Goal: Task Accomplishment & Management: Use online tool/utility

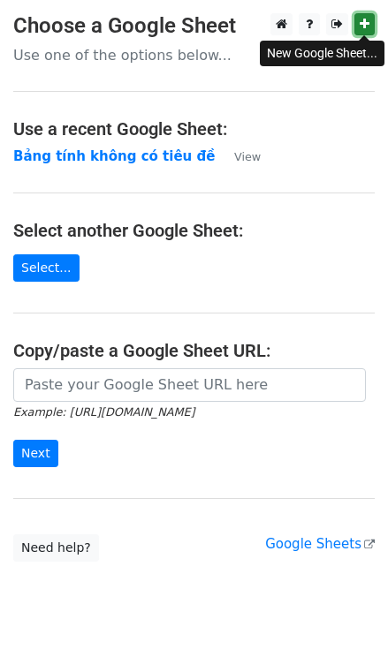
click at [365, 18] on link at bounding box center [364, 24] width 20 height 22
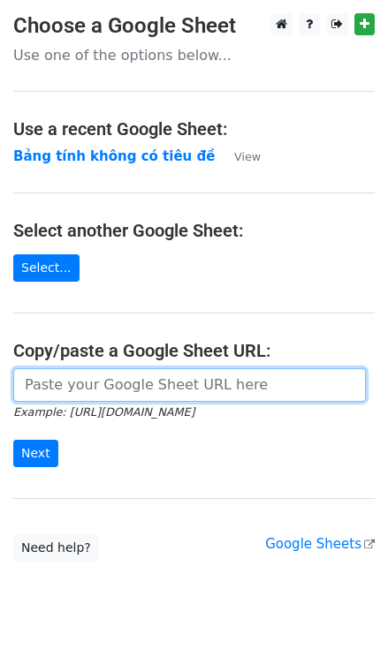
click at [102, 384] on input "url" at bounding box center [189, 385] width 352 height 34
click at [73, 388] on input "url" at bounding box center [189, 385] width 352 height 34
paste input "[URL][DOMAIN_NAME]"
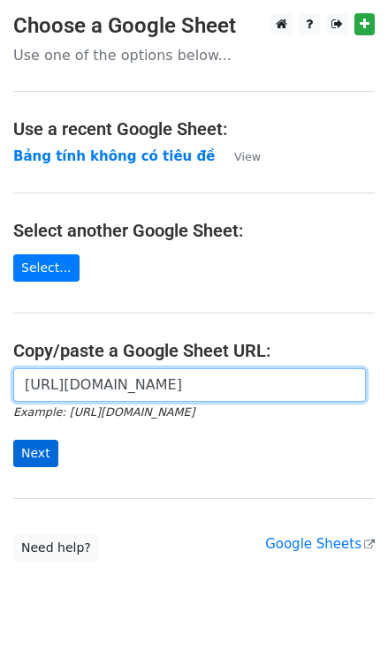
type input "[URL][DOMAIN_NAME]"
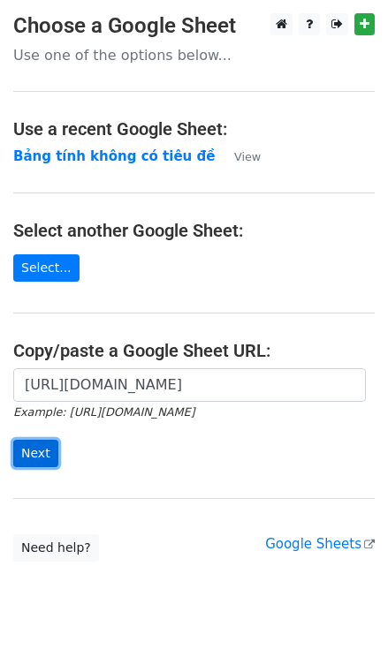
scroll to position [0, 0]
click at [43, 462] on input "Next" at bounding box center [35, 453] width 45 height 27
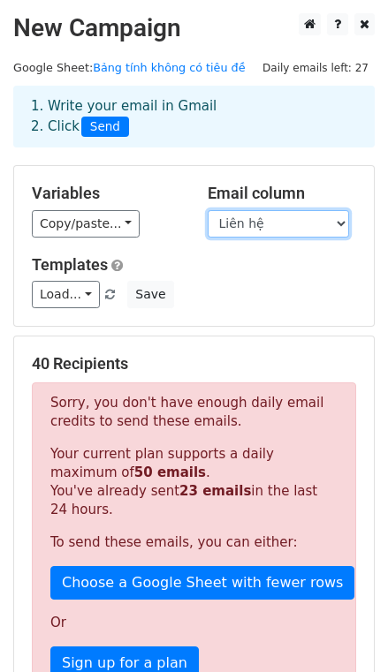
click at [246, 216] on select "Tên CLB Liên hệ" at bounding box center [277, 223] width 141 height 27
click at [207, 210] on select "Tên CLB Liên hệ" at bounding box center [277, 223] width 141 height 27
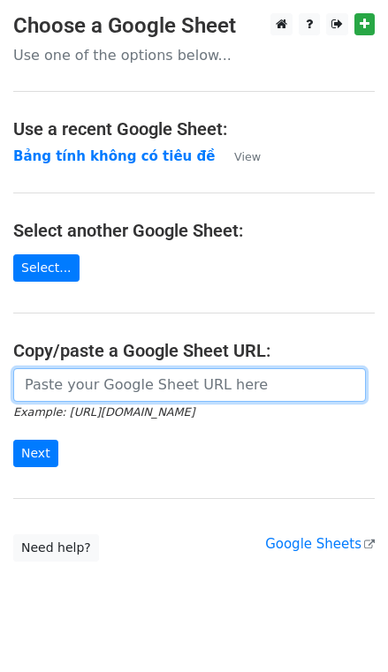
click at [191, 384] on input "url" at bounding box center [189, 385] width 352 height 34
paste input "https://docs.google.com/spreadsheets/d/1qL1u_udLYYXbJPwyHb8LUyfhDIFljb9m2HluiOL…"
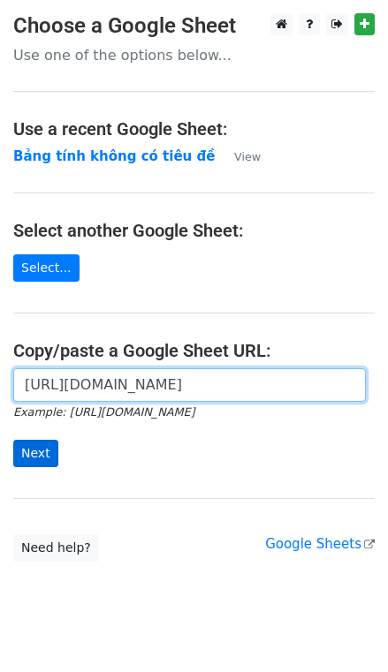
type input "https://docs.google.com/spreadsheets/d/1qL1u_udLYYXbJPwyHb8LUyfhDIFljb9m2HluiOL…"
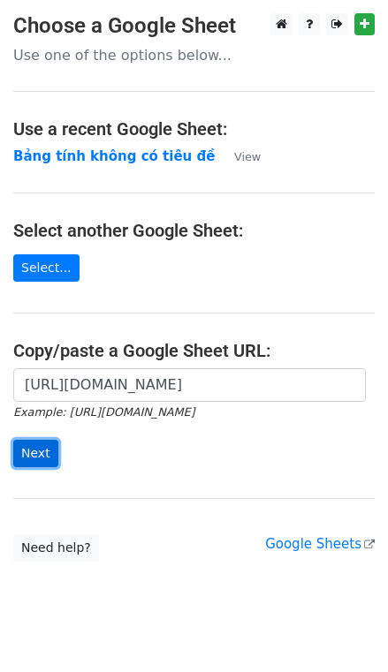
click at [35, 456] on input "Next" at bounding box center [35, 453] width 45 height 27
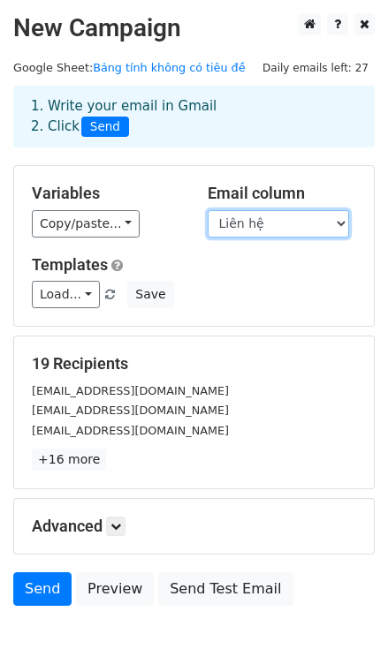
click at [248, 222] on select "Tên CLB Liên hệ" at bounding box center [277, 223] width 141 height 27
click at [207, 210] on select "Tên CLB Liên hệ" at bounding box center [277, 223] width 141 height 27
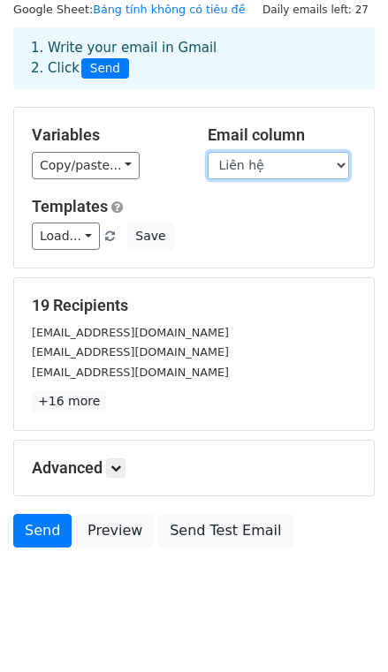
scroll to position [81, 0]
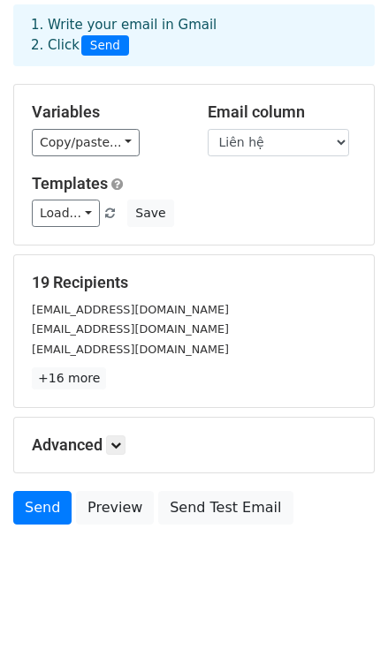
click at [109, 444] on h5 "Advanced" at bounding box center [194, 444] width 324 height 19
click at [117, 445] on icon at bounding box center [115, 445] width 11 height 11
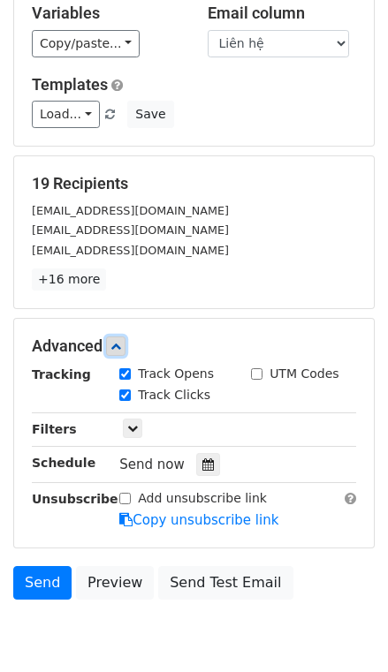
scroll to position [254, 0]
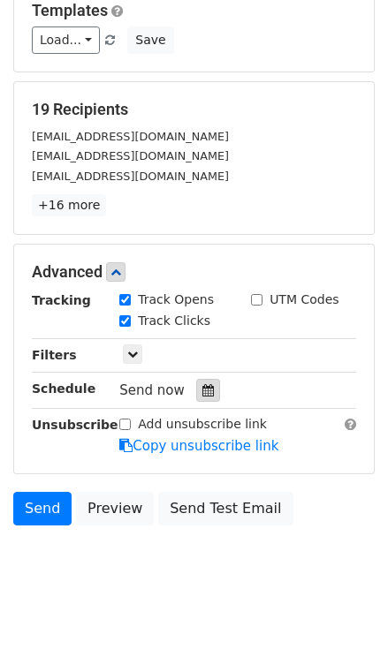
click at [202, 393] on icon at bounding box center [207, 390] width 11 height 12
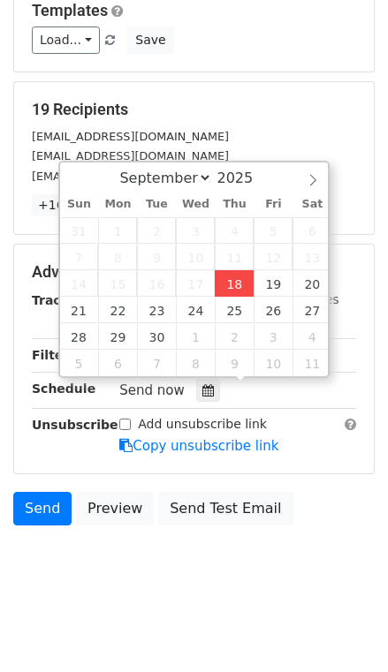
type input "2025-09-18 15:32"
type input "03"
type input "32"
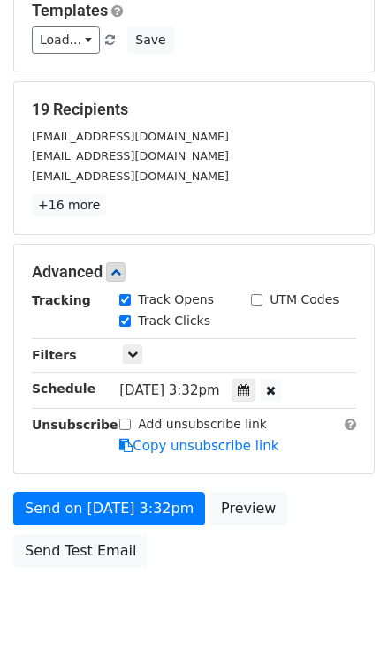
click at [117, 385] on div "Thu, Sep 18, 3:32pm 2025-09-18 15:32" at bounding box center [237, 391] width 263 height 24
click at [249, 389] on icon at bounding box center [242, 390] width 11 height 12
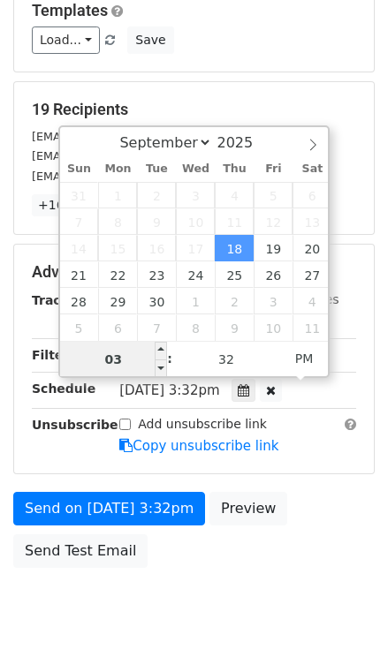
click at [111, 362] on input "03" at bounding box center [114, 359] width 108 height 35
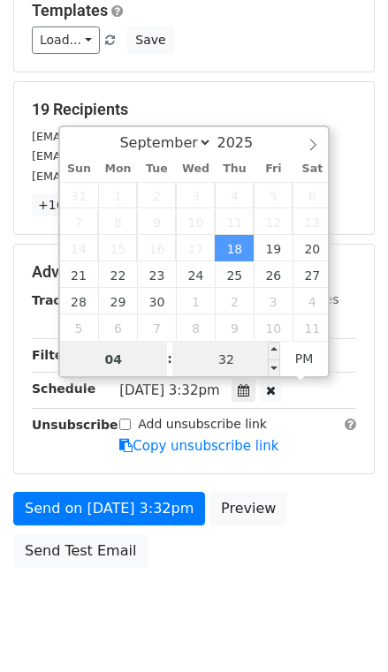
type input "04"
type input "2025-09-18 16:32"
click at [222, 359] on input "32" at bounding box center [226, 359] width 108 height 35
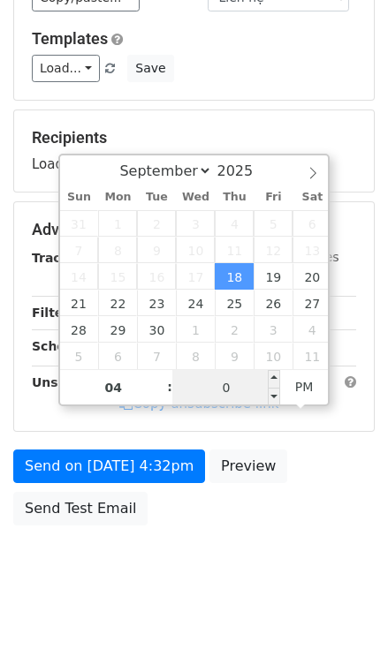
type input "00"
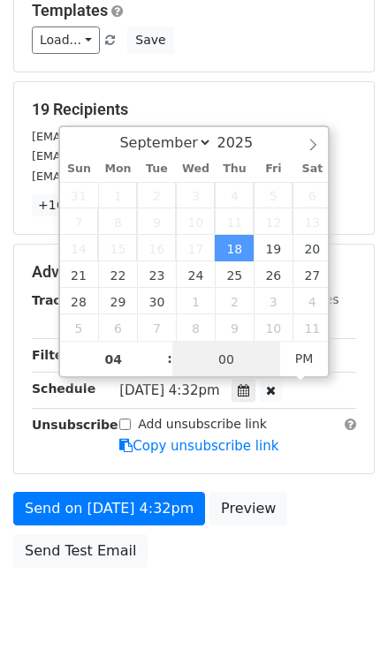
type input "2025-09-18 16:00"
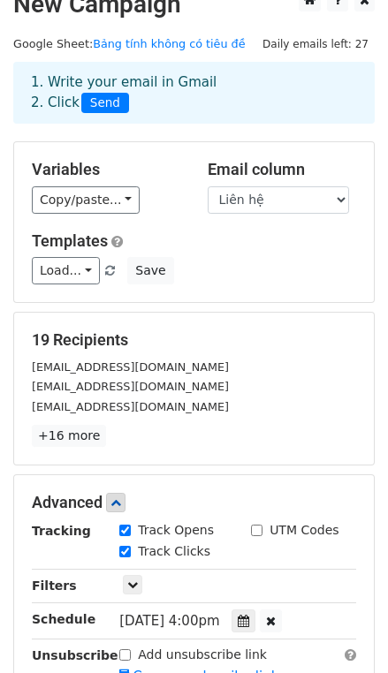
scroll to position [0, 0]
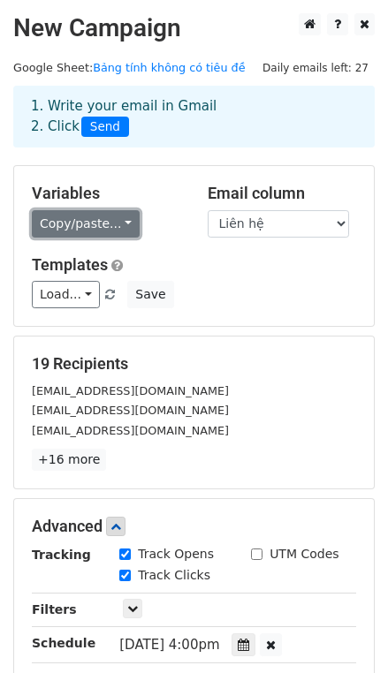
click at [108, 220] on link "Copy/paste..." at bounding box center [86, 223] width 108 height 27
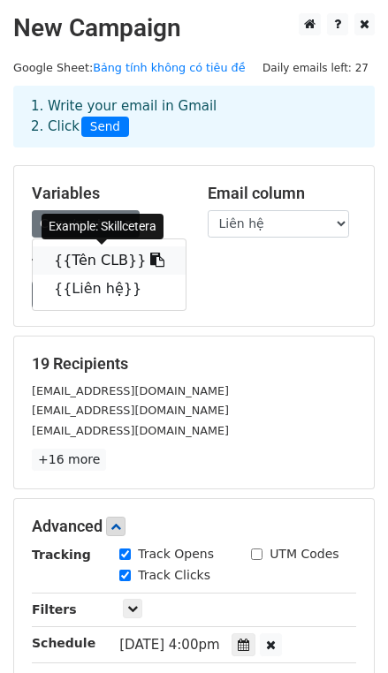
click at [95, 263] on link "{{Tên CLB}}" at bounding box center [109, 260] width 153 height 28
